Goal: Use online tool/utility: Utilize a website feature to perform a specific function

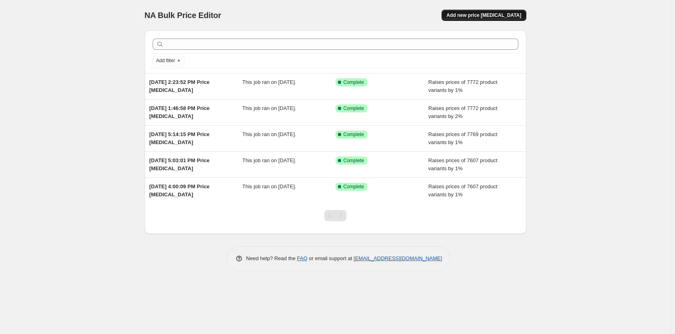
click at [474, 12] on button "Add new price [MEDICAL_DATA]" at bounding box center [484, 15] width 84 height 11
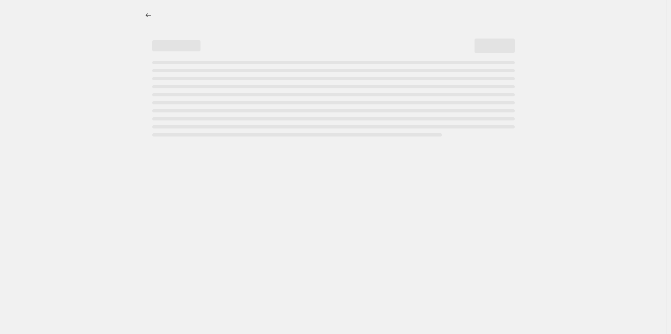
select select "percentage"
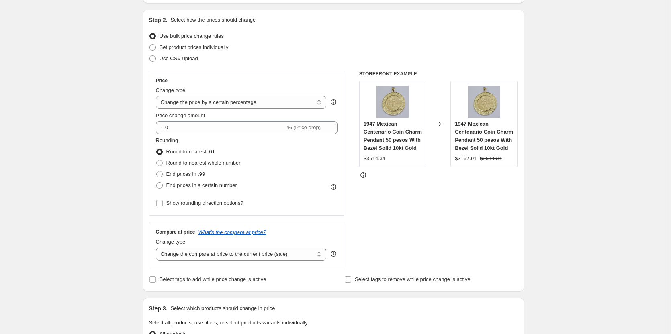
scroll to position [80, 0]
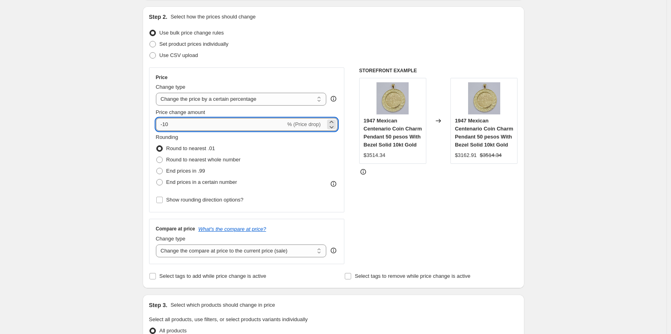
drag, startPoint x: 226, startPoint y: 128, endPoint x: 180, endPoint y: 125, distance: 46.3
click at [180, 125] on input "-10" at bounding box center [221, 124] width 130 height 13
drag, startPoint x: 180, startPoint y: 125, endPoint x: 127, endPoint y: 123, distance: 53.5
click at [127, 123] on div "Create new price [MEDICAL_DATA]. This page is ready Create new price [MEDICAL_D…" at bounding box center [333, 328] width 667 height 816
click at [335, 120] on icon at bounding box center [331, 122] width 8 height 8
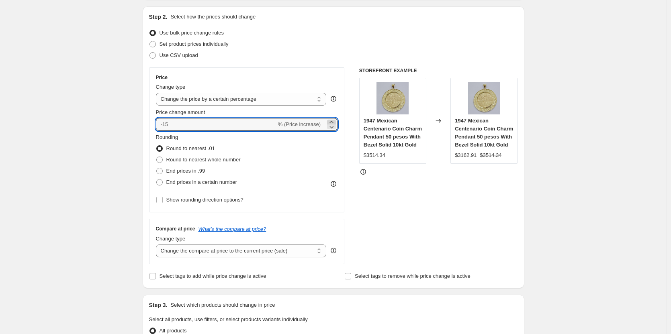
type input "1"
click at [20, 140] on div "Create new price [MEDICAL_DATA]. This page is ready Create new price [MEDICAL_D…" at bounding box center [333, 328] width 667 height 816
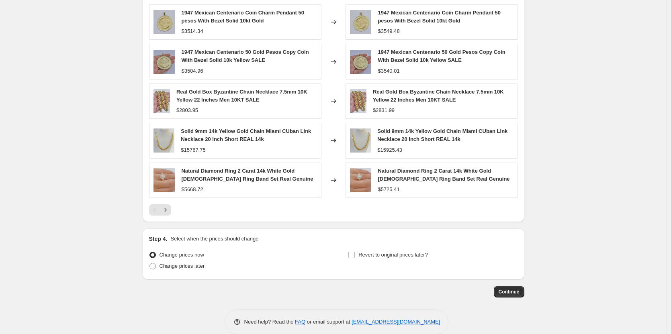
scroll to position [482, 0]
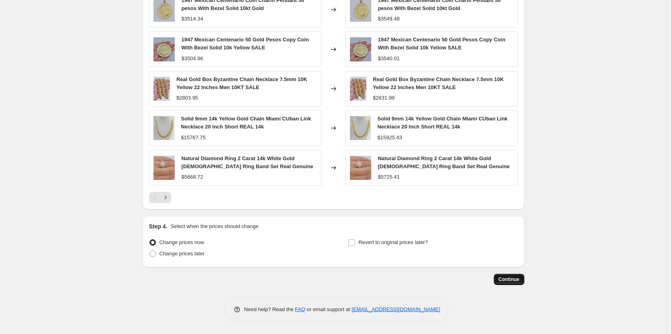
click at [510, 280] on span "Continue" at bounding box center [509, 279] width 21 height 6
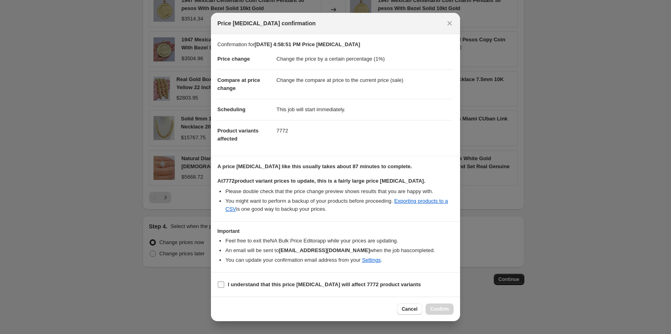
click at [221, 282] on input "I understand that this price [MEDICAL_DATA] will affect 7772 product variants" at bounding box center [221, 285] width 6 height 6
checkbox input "true"
click at [442, 311] on span "Confirm" at bounding box center [439, 309] width 18 height 6
